Goal: Task Accomplishment & Management: Complete application form

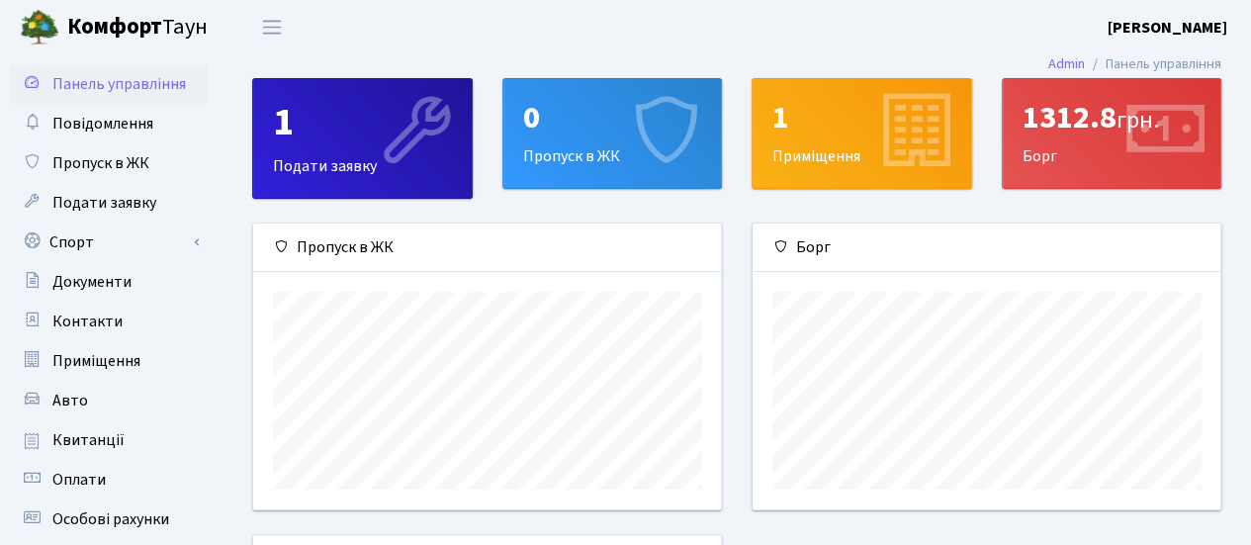
scroll to position [198, 0]
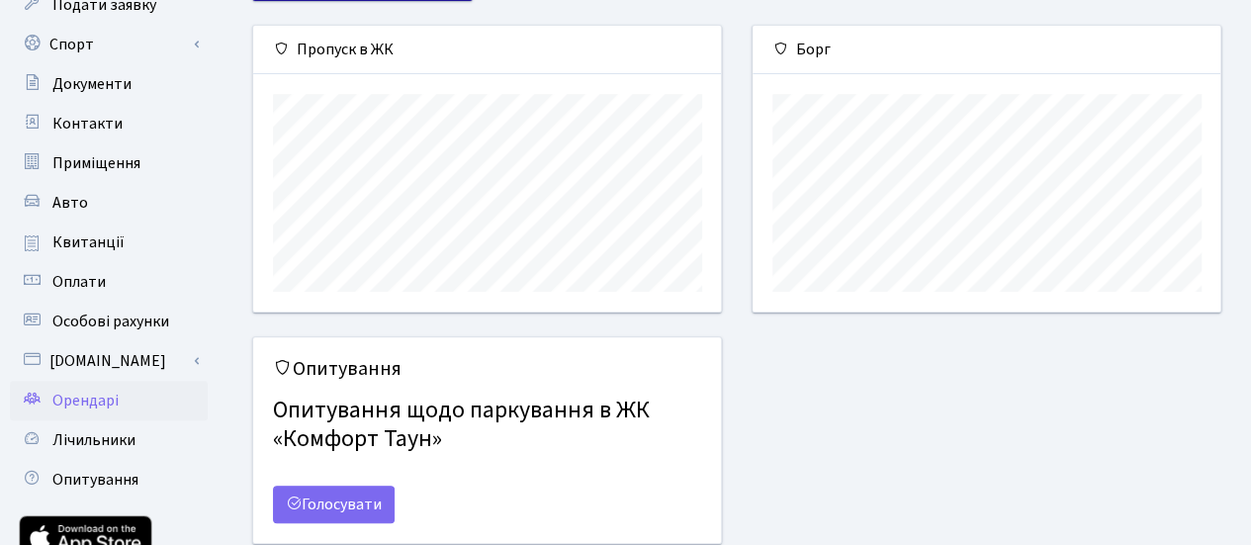
click at [84, 401] on span "Орендарі" at bounding box center [85, 401] width 66 height 22
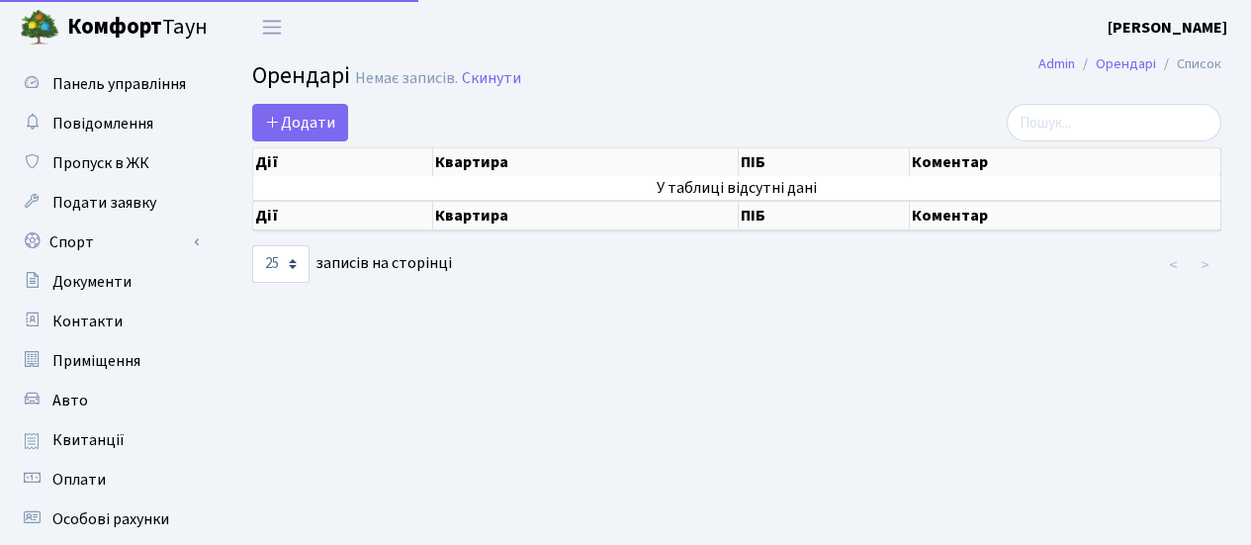
select select "25"
click at [268, 126] on icon at bounding box center [273, 122] width 16 height 16
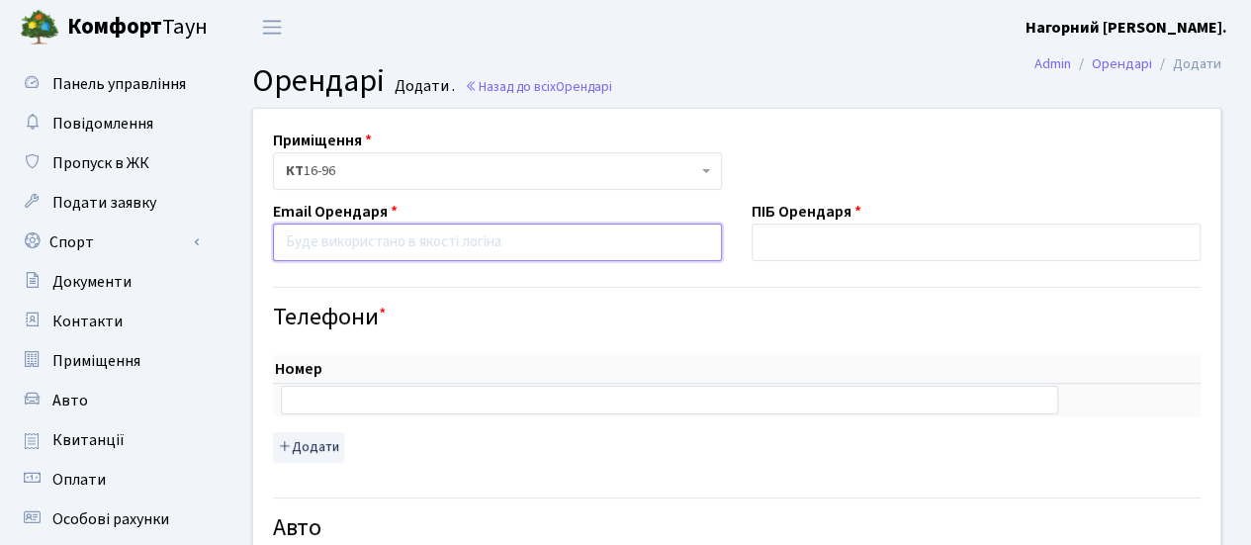
click at [310, 240] on input "email" at bounding box center [497, 242] width 449 height 38
click at [302, 395] on input "text" at bounding box center [669, 400] width 777 height 28
paste input "muratbsl@icloud.com"
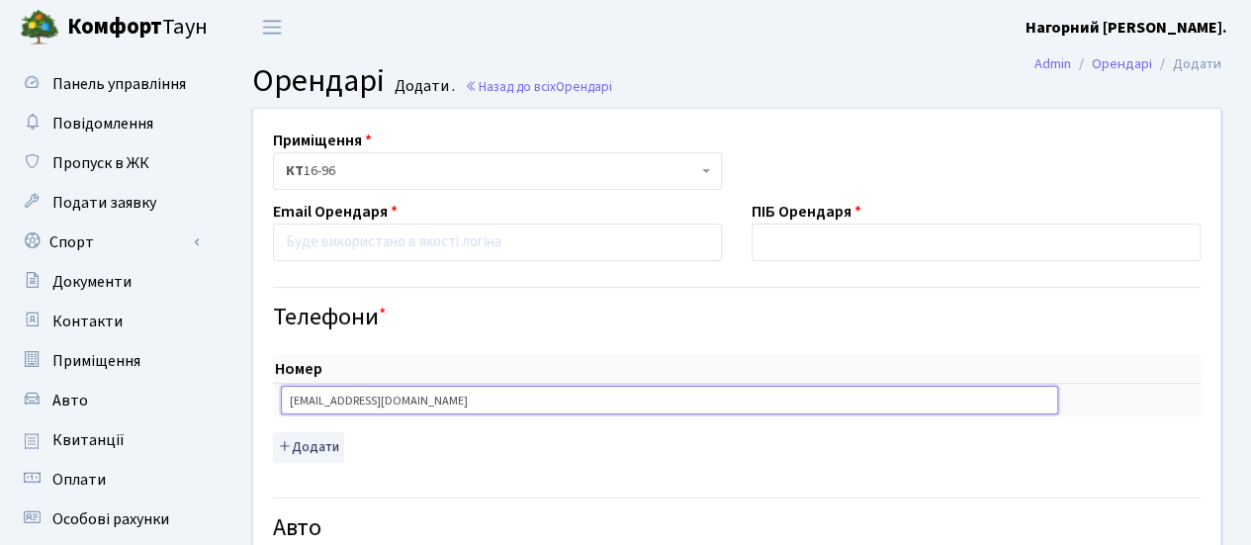
type input "muratbsl@icloud.com"
click at [293, 244] on input "email" at bounding box center [497, 242] width 449 height 38
paste input "muratbsl@icloud.com"
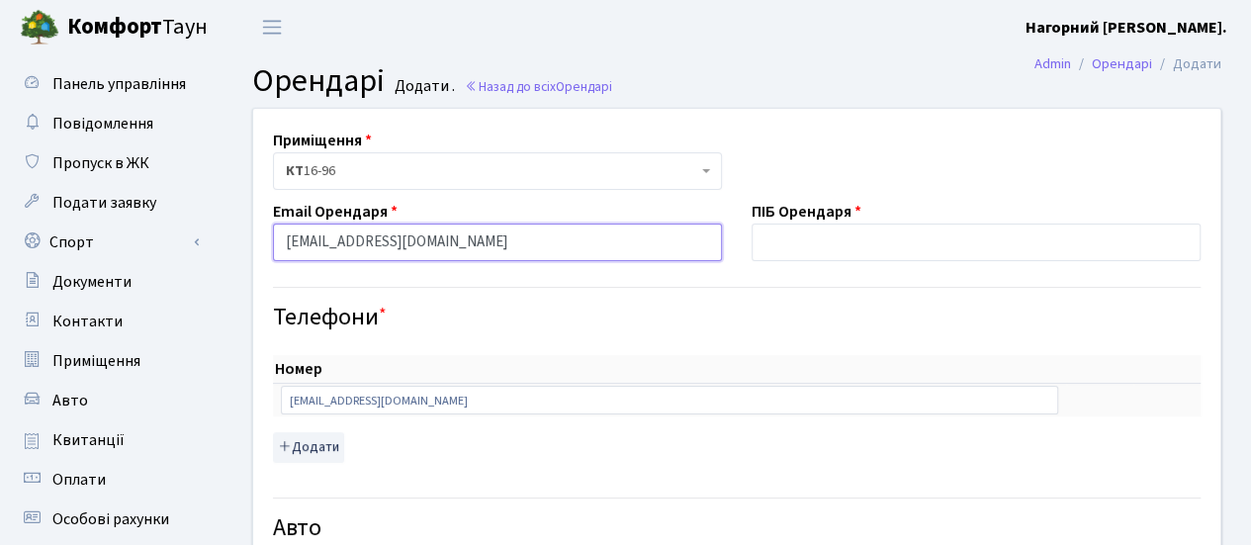
type input "muratbsl@icloud.com"
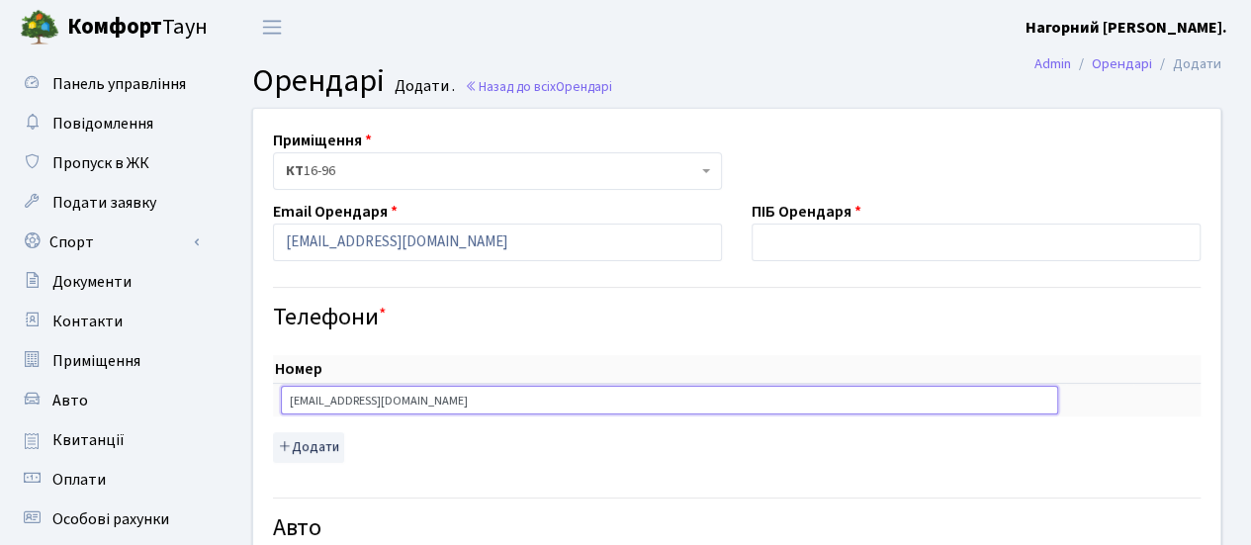
drag, startPoint x: 412, startPoint y: 402, endPoint x: 248, endPoint y: 392, distance: 164.5
drag, startPoint x: 430, startPoint y: 395, endPoint x: 240, endPoint y: 391, distance: 189.9
paste input "0983293218"
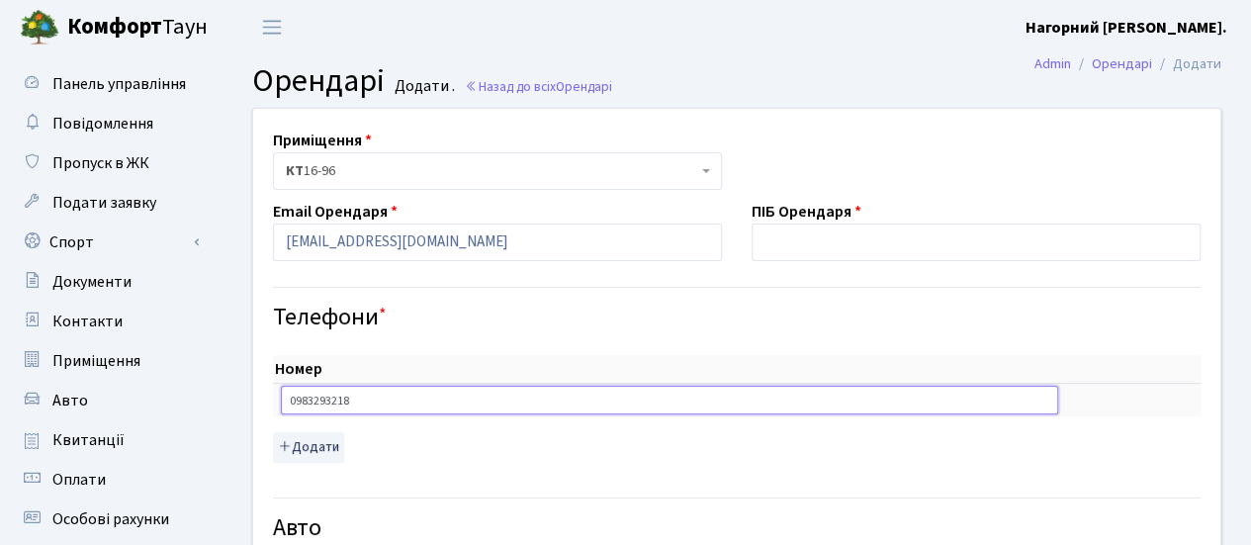
type input "0983293218"
click at [791, 236] on input "text" at bounding box center [976, 242] width 449 height 38
type input "Бесле Мурат"
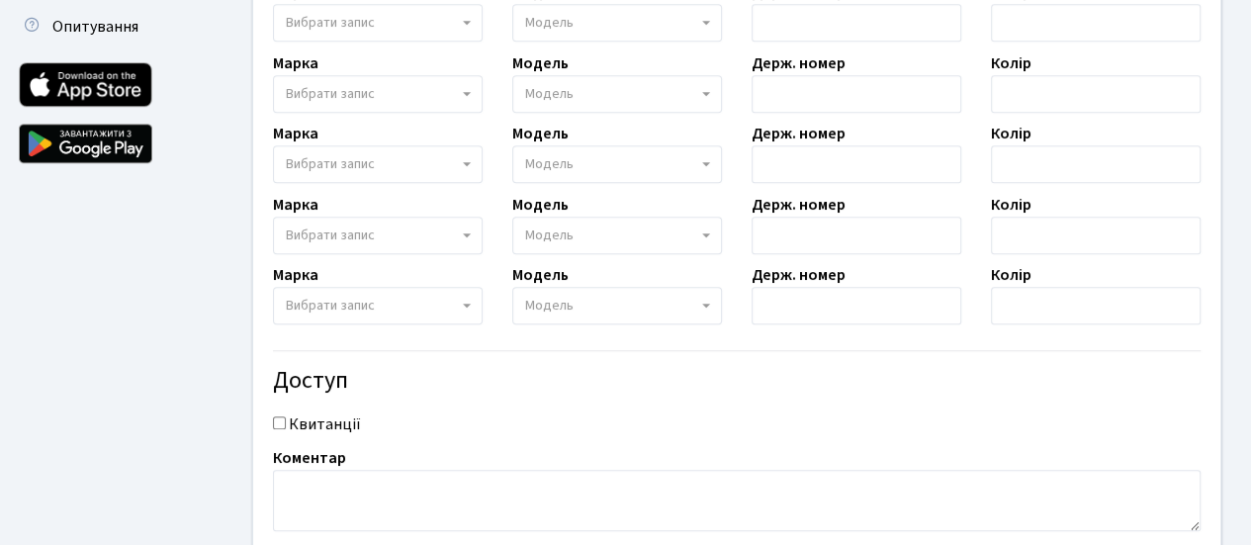
scroll to position [783, 0]
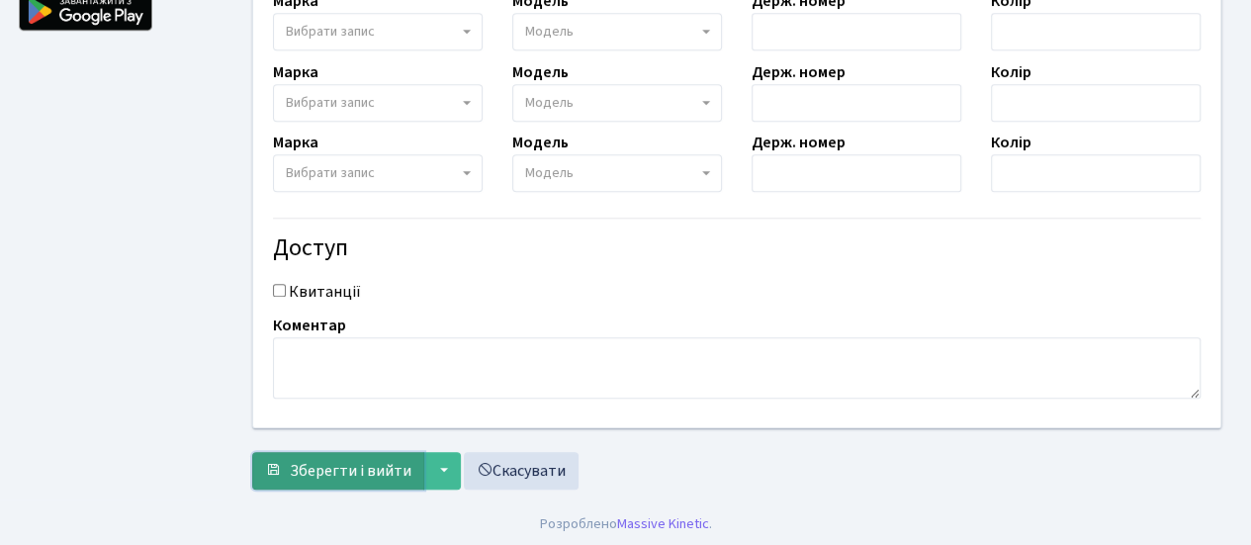
click at [372, 463] on span "Зберегти і вийти" at bounding box center [351, 471] width 122 height 22
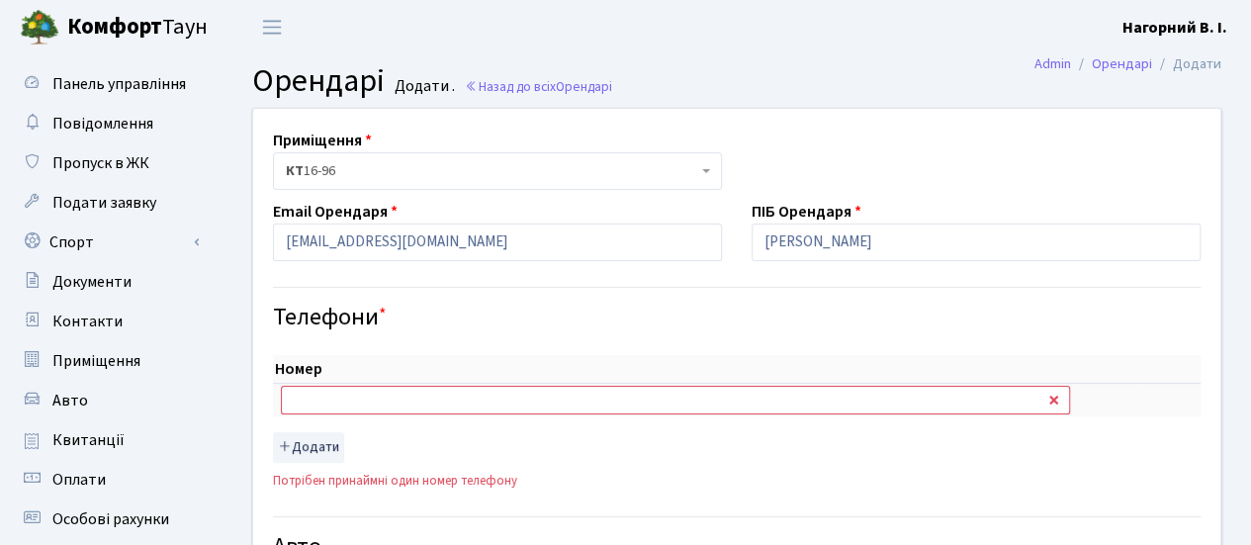
click at [338, 394] on input "text" at bounding box center [675, 400] width 789 height 28
click at [334, 401] on input "text" at bounding box center [675, 400] width 789 height 28
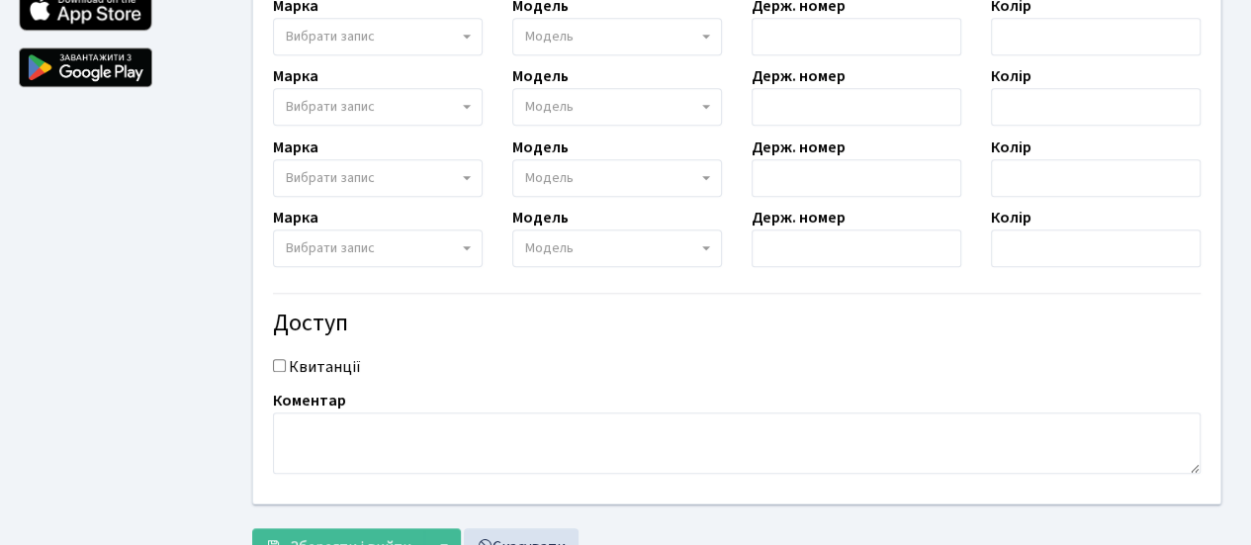
scroll to position [791, 0]
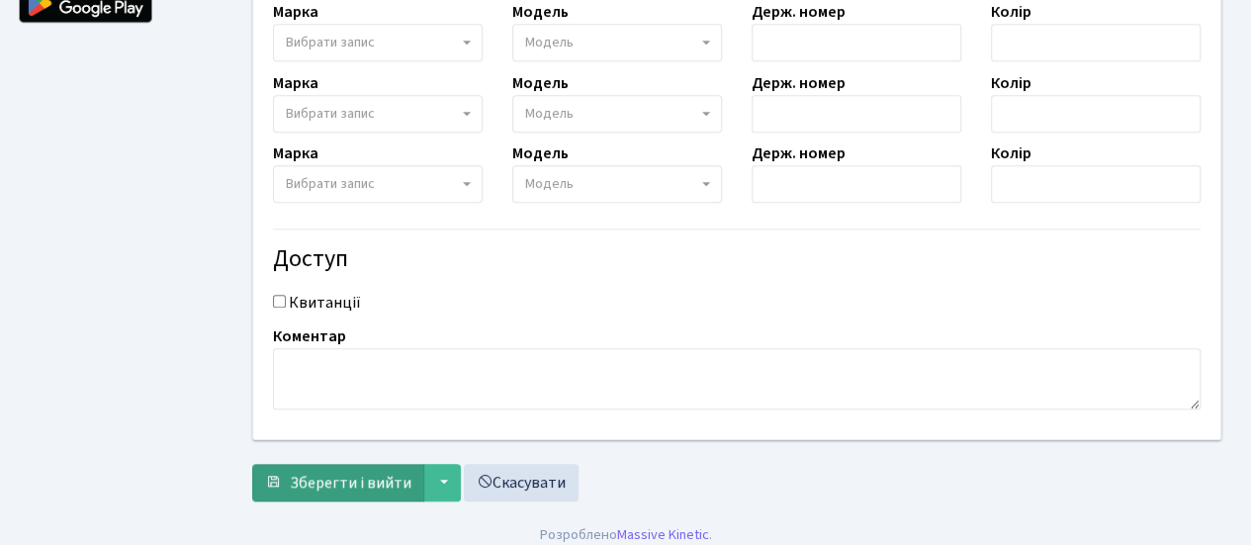
type input "0983293218"
click at [348, 478] on span "Зберегти і вийти" at bounding box center [351, 483] width 122 height 22
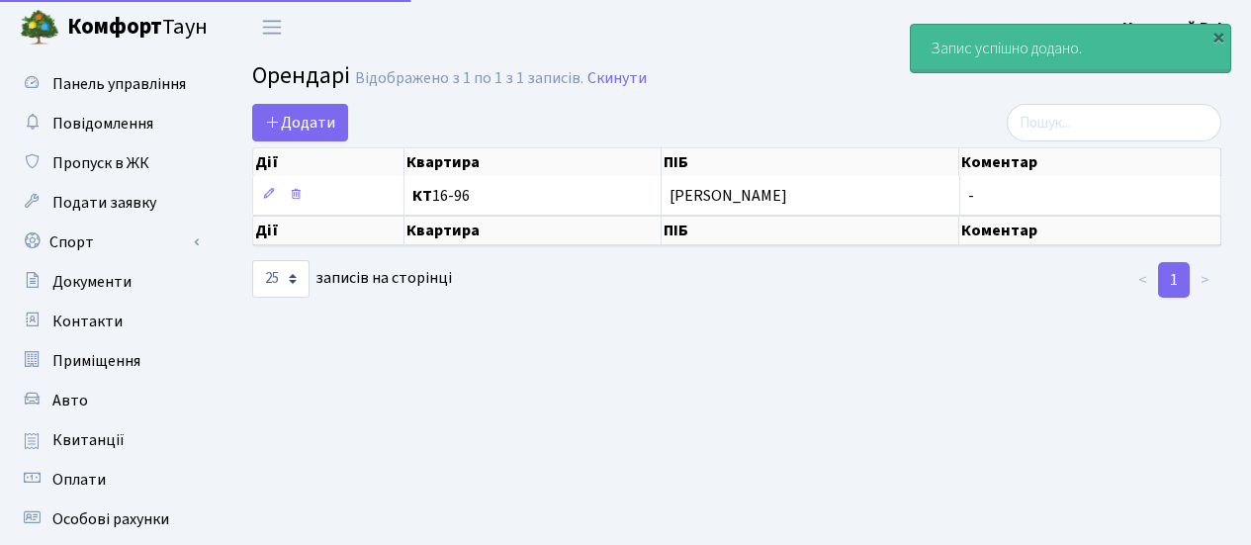
select select "25"
click at [1216, 38] on div "×" at bounding box center [1218, 37] width 20 height 20
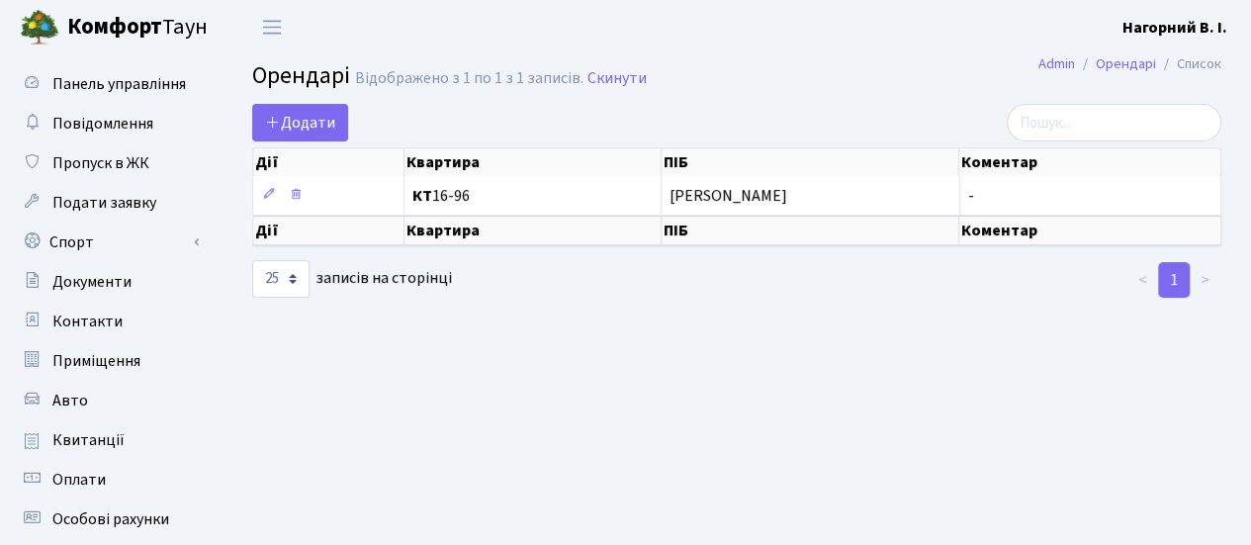
click at [1193, 25] on b "Нагорний В. І." at bounding box center [1174, 28] width 105 height 22
click at [1085, 102] on link "Вийти" at bounding box center [1127, 108] width 197 height 31
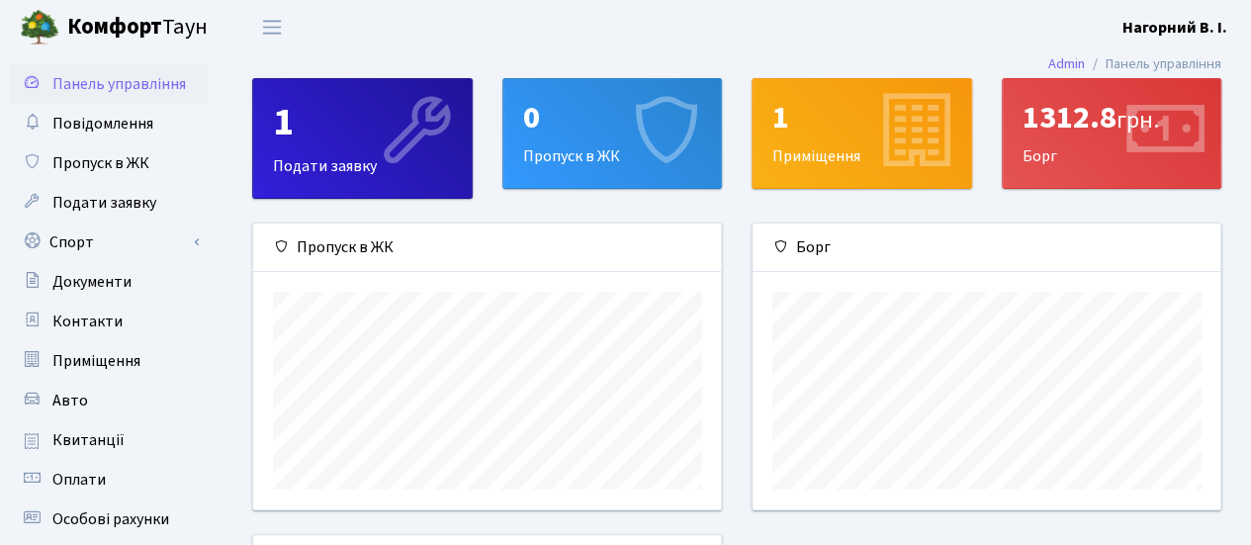
scroll to position [285, 469]
